Goal: Book appointment/travel/reservation

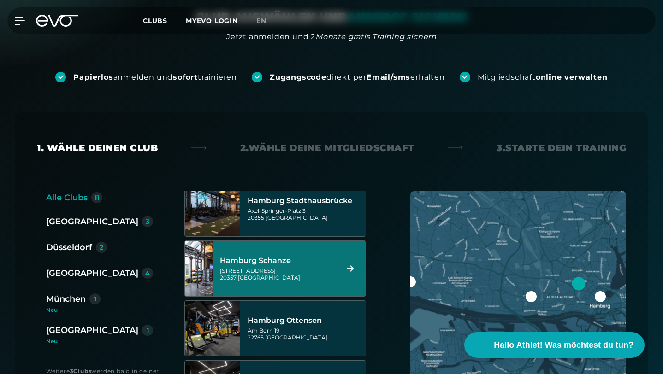
scroll to position [371, 0]
click at [317, 266] on div "Kampstraße 15 20357 Hamburg" at bounding box center [277, 273] width 115 height 14
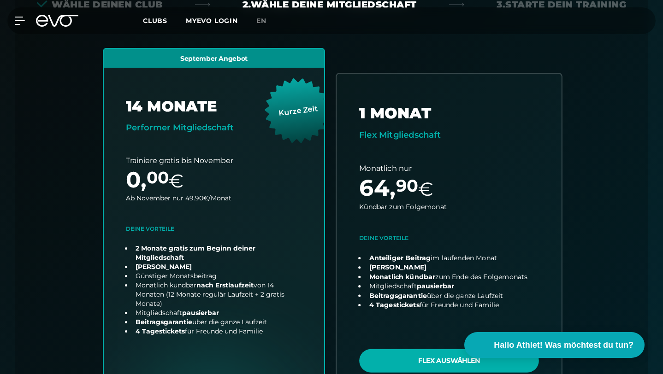
scroll to position [275, 0]
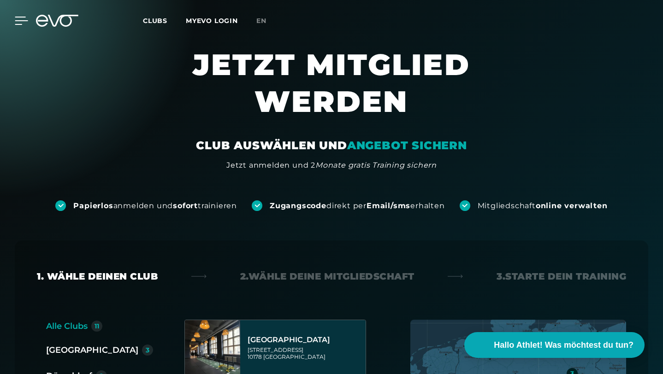
click at [20, 21] on icon at bounding box center [21, 20] width 13 height 7
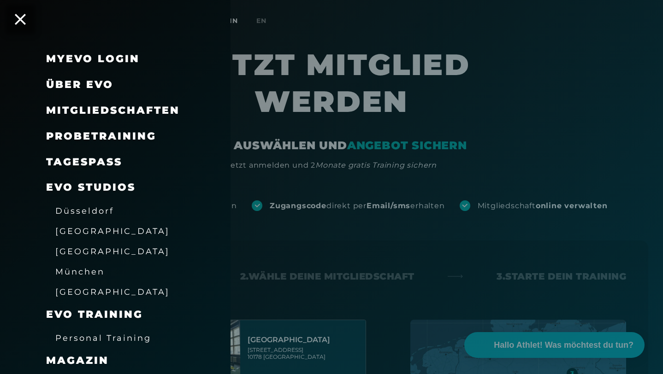
click at [122, 128] on div "Probetraining" at bounding box center [126, 137] width 161 height 26
click at [122, 139] on span "Probetraining" at bounding box center [101, 136] width 110 height 12
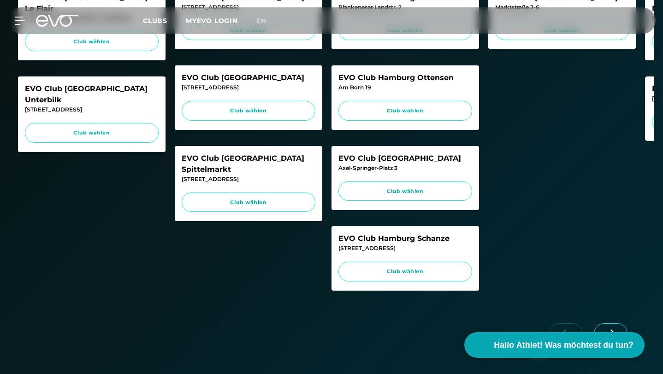
scroll to position [426, 0]
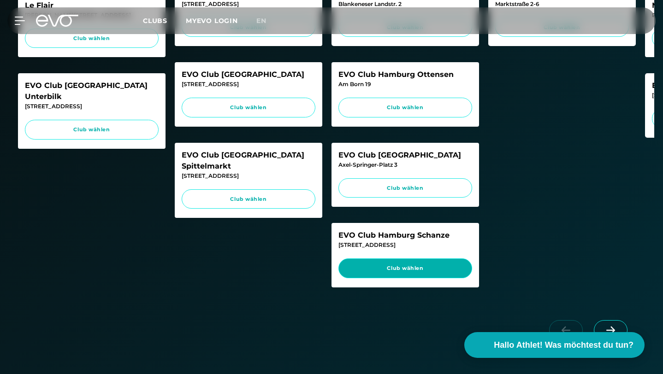
click at [391, 259] on link "Club wählen" at bounding box center [405, 269] width 134 height 20
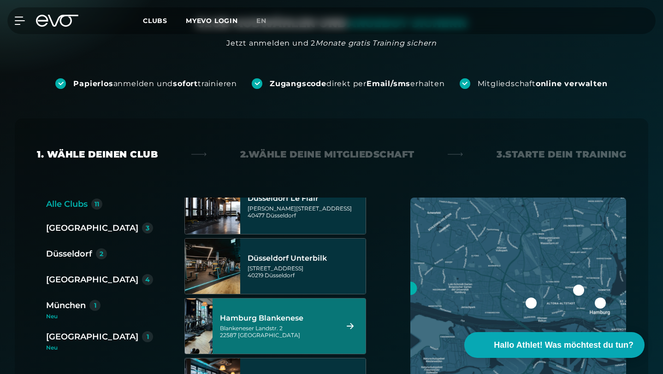
scroll to position [201, 0]
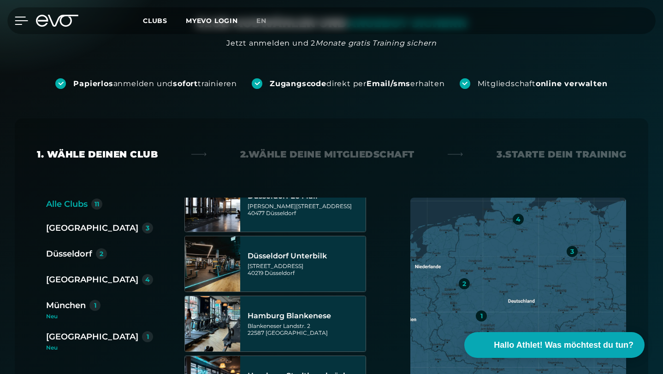
click at [19, 18] on icon at bounding box center [21, 21] width 13 height 8
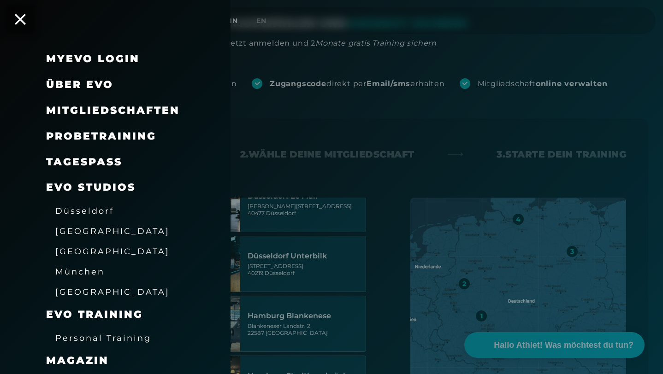
click at [87, 289] on span "[GEOGRAPHIC_DATA]" at bounding box center [112, 292] width 114 height 10
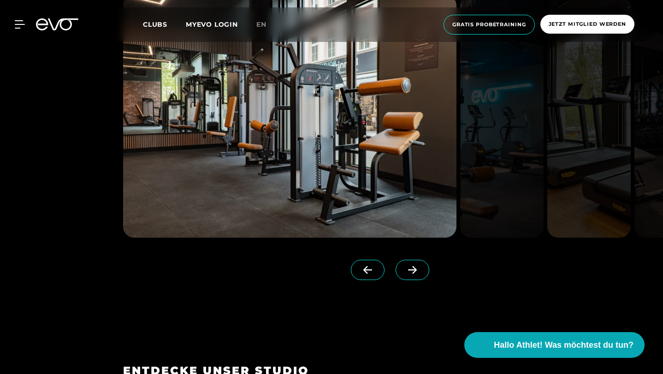
scroll to position [1104, 0]
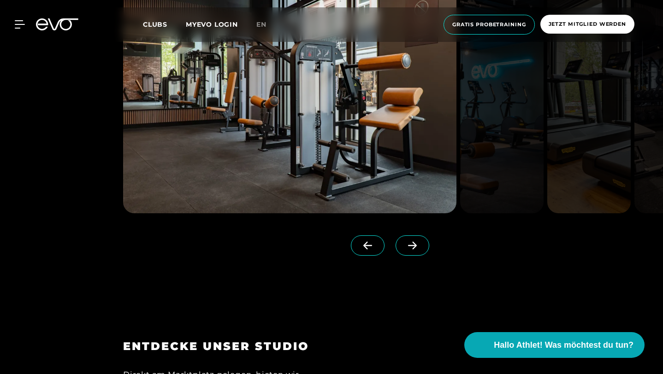
click at [420, 250] on icon at bounding box center [412, 246] width 16 height 8
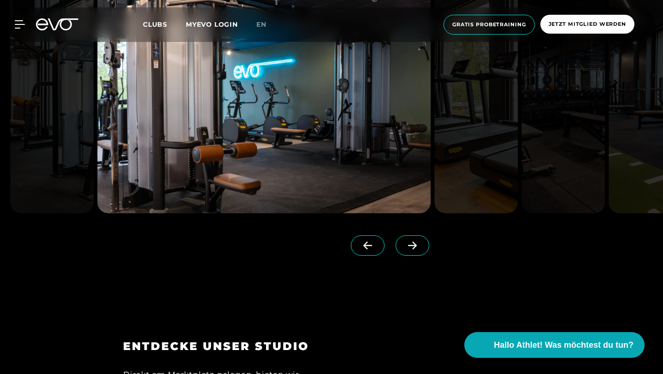
click at [420, 250] on icon at bounding box center [412, 246] width 16 height 8
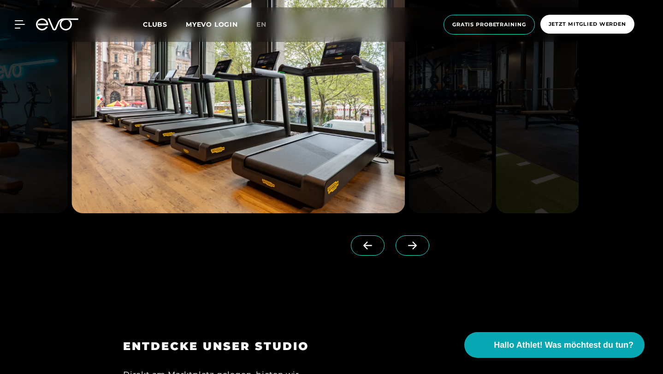
click at [420, 250] on icon at bounding box center [412, 246] width 16 height 8
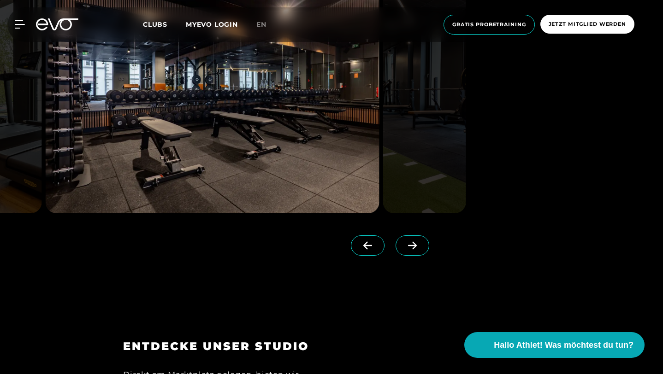
click at [420, 250] on icon at bounding box center [412, 246] width 16 height 8
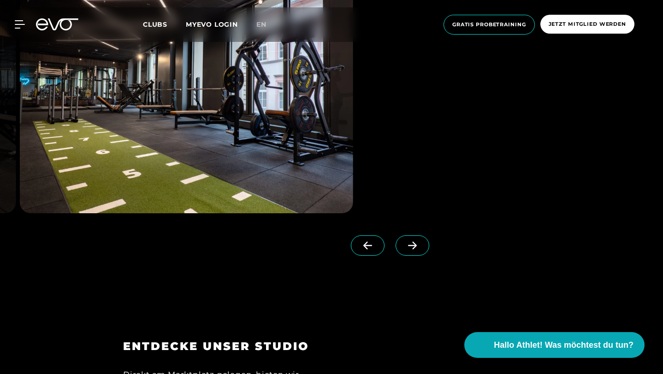
click at [376, 250] on icon at bounding box center [368, 246] width 16 height 8
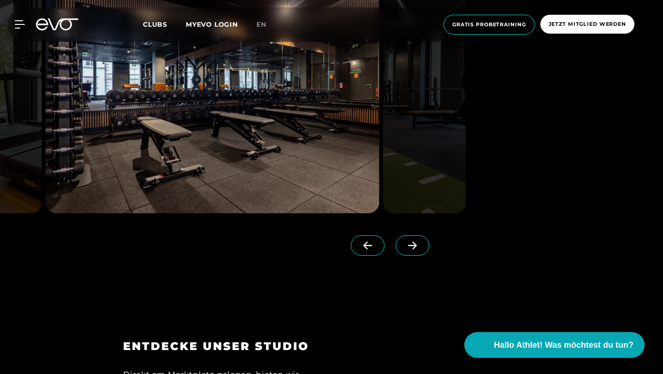
click at [426, 256] on span at bounding box center [413, 246] width 34 height 20
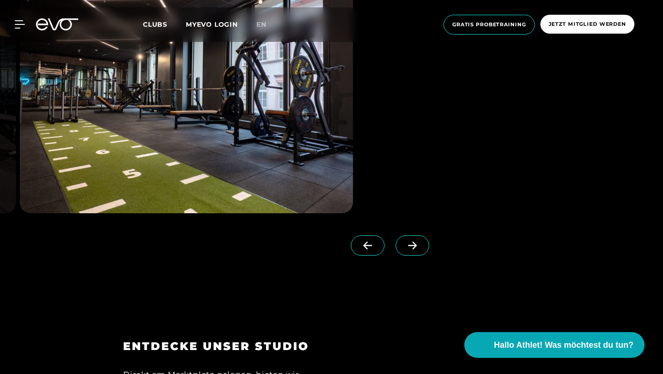
click at [420, 250] on icon at bounding box center [412, 246] width 16 height 8
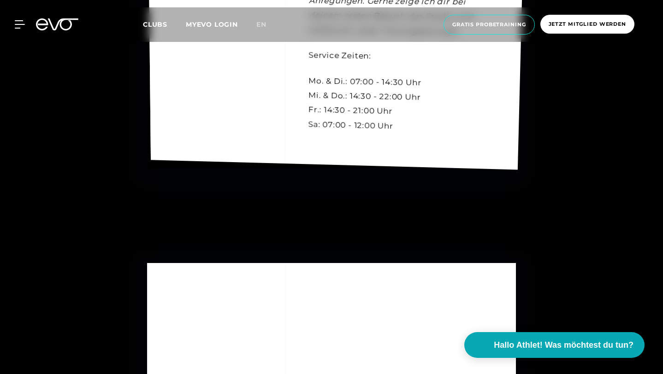
scroll to position [2924, 0]
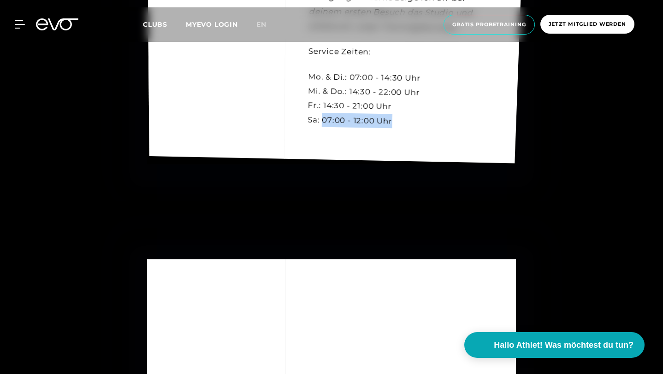
drag, startPoint x: 323, startPoint y: 233, endPoint x: 401, endPoint y: 232, distance: 78.4
click at [401, 164] on div "Kontakt [PERSON_NAME] Manager [EMAIL_ADDRESS][DOMAIN_NAME] [PHONE_NUMBER] Konta…" at bounding box center [336, 13] width 379 height 302
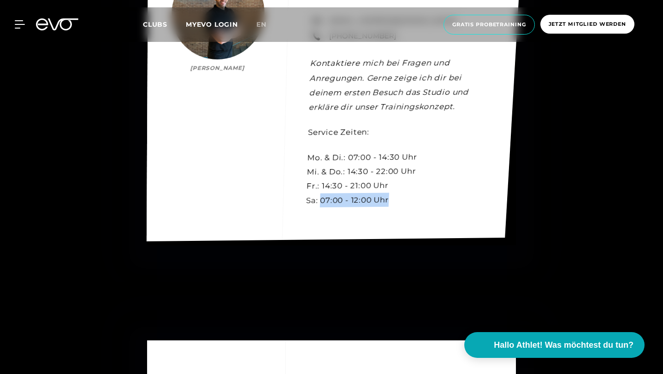
scroll to position [2840, 0]
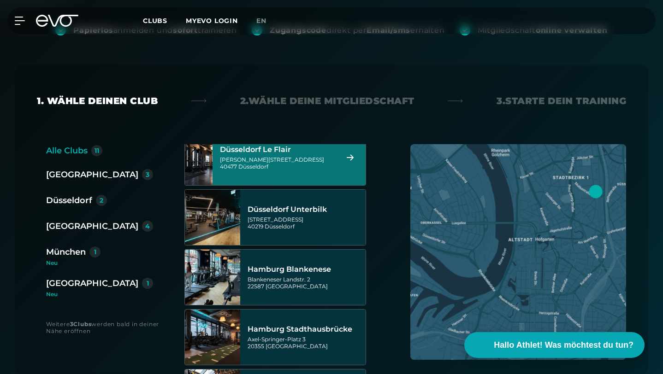
scroll to position [195, 0]
